Goal: Subscribe to service/newsletter

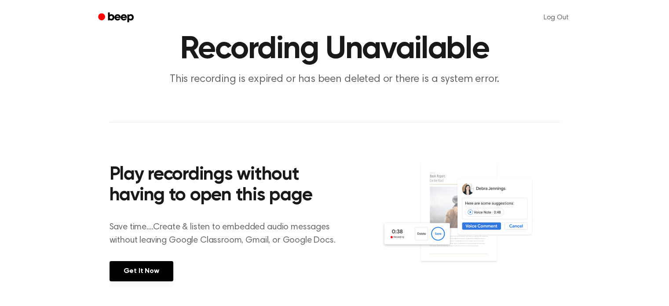
scroll to position [88, 0]
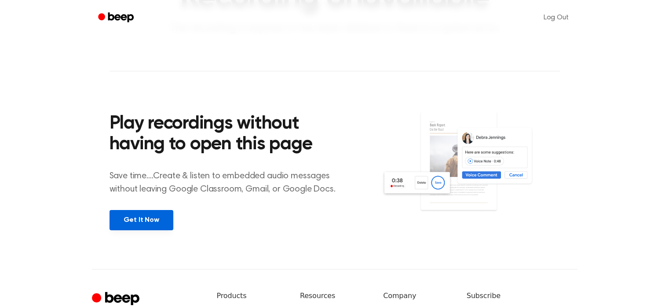
click at [150, 217] on link "Get It Now" at bounding box center [142, 220] width 64 height 20
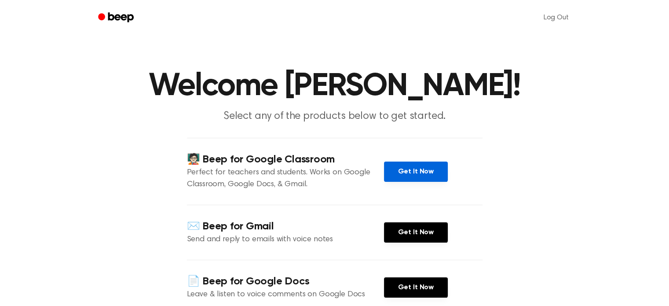
click at [420, 166] on link "Get It Now" at bounding box center [416, 171] width 64 height 20
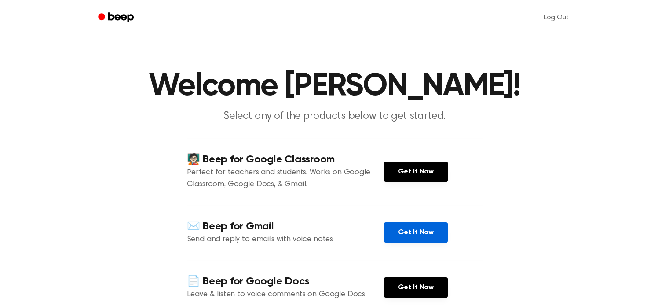
click at [401, 230] on link "Get It Now" at bounding box center [416, 232] width 64 height 20
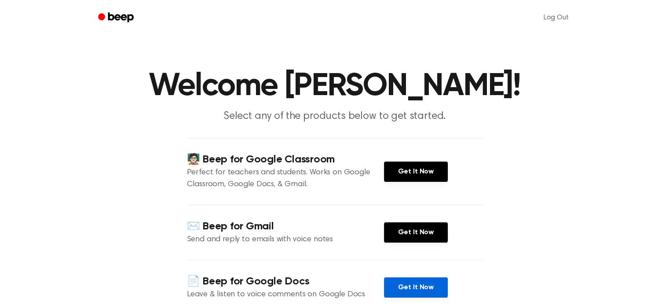
click at [411, 288] on link "Get It Now" at bounding box center [416, 287] width 64 height 20
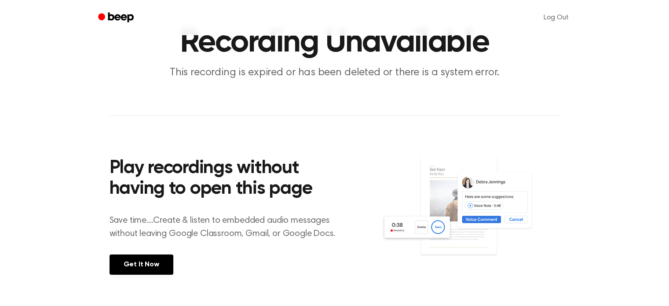
scroll to position [44, 0]
click at [473, 216] on img at bounding box center [470, 214] width 178 height 118
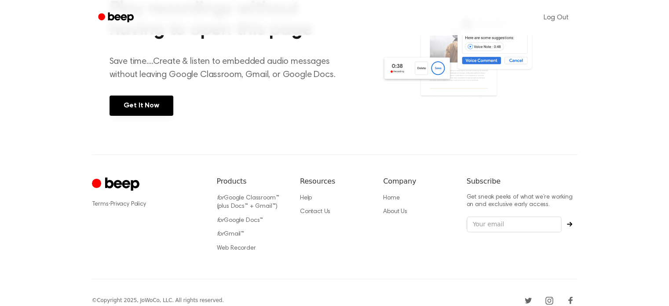
scroll to position [215, 0]
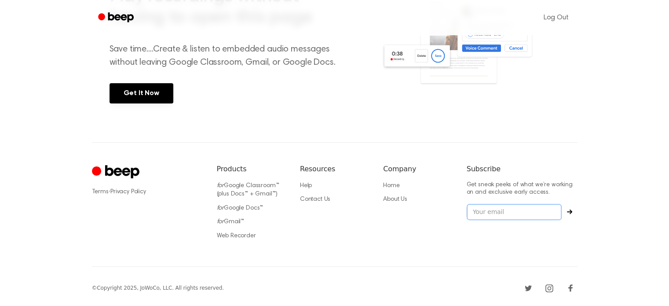
click at [519, 210] on input "email" at bounding box center [514, 212] width 95 height 17
type input "[EMAIL_ADDRESS][DOMAIN_NAME]"
drag, startPoint x: 569, startPoint y: 223, endPoint x: 568, endPoint y: 228, distance: 5.4
click at [568, 228] on div "Subscribe Get sneak peeks of what we’re working on and exclusive early access. …" at bounding box center [522, 205] width 111 height 82
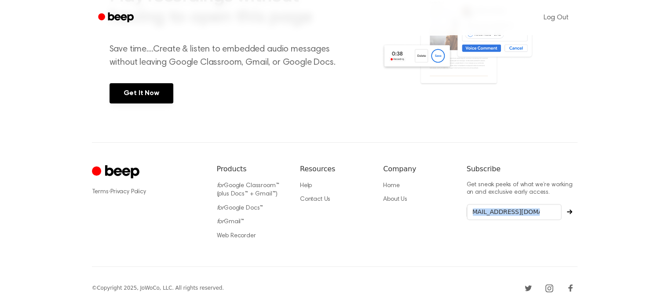
scroll to position [0, 0]
click at [540, 212] on input "binyominunger@gmail.com" at bounding box center [514, 212] width 95 height 17
click at [568, 211] on icon "Subscribe" at bounding box center [569, 211] width 5 height 5
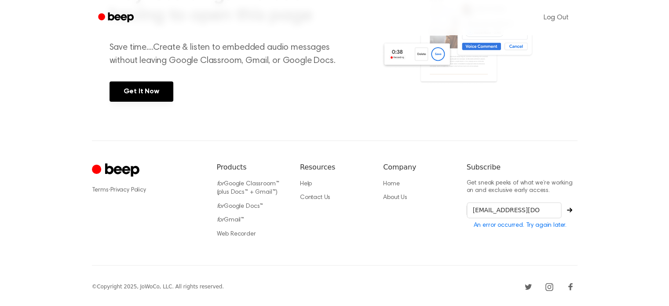
scroll to position [217, 0]
click at [570, 207] on icon "Subscribe" at bounding box center [569, 209] width 5 height 5
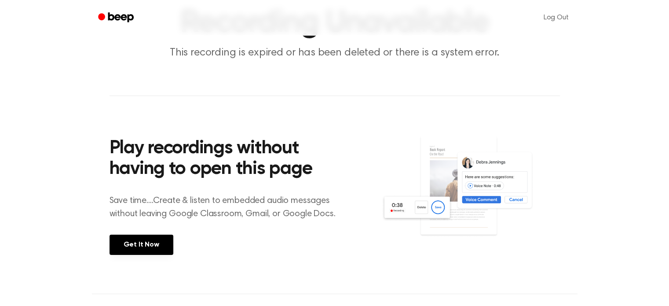
scroll to position [0, 0]
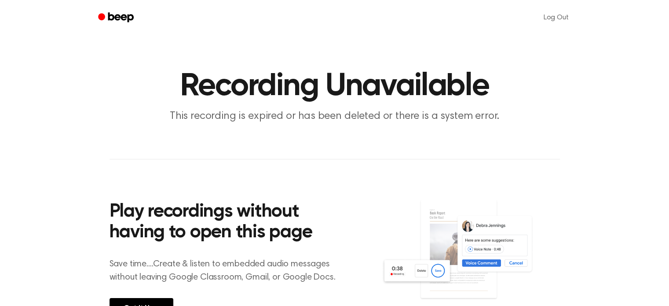
click at [105, 14] on icon "Beep" at bounding box center [116, 17] width 37 height 13
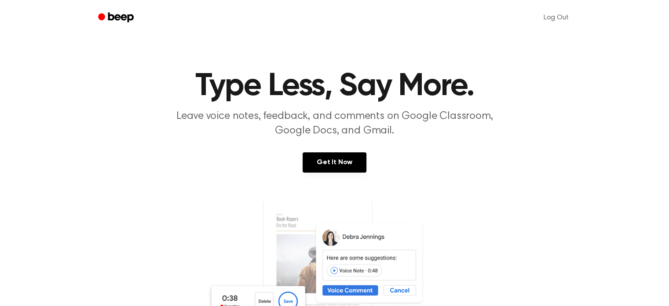
click at [113, 19] on icon "Beep" at bounding box center [121, 17] width 26 height 10
click at [335, 162] on link "Get It Now" at bounding box center [335, 162] width 64 height 20
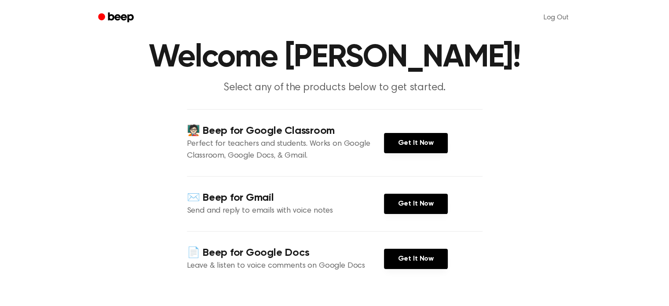
scroll to position [44, 0]
